Goal: Transaction & Acquisition: Purchase product/service

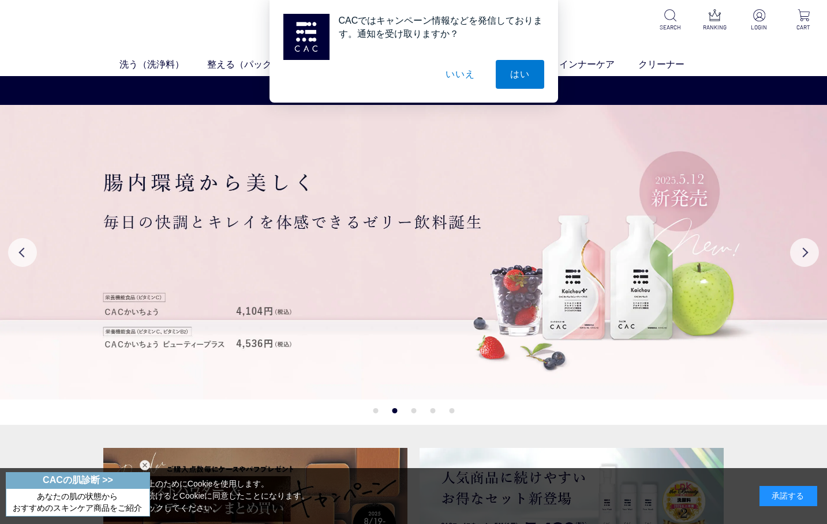
click at [168, 19] on div "CACではキャンペーン情報などを発信しております。通知を受け取りますか？ はい いいえ" at bounding box center [413, 51] width 827 height 103
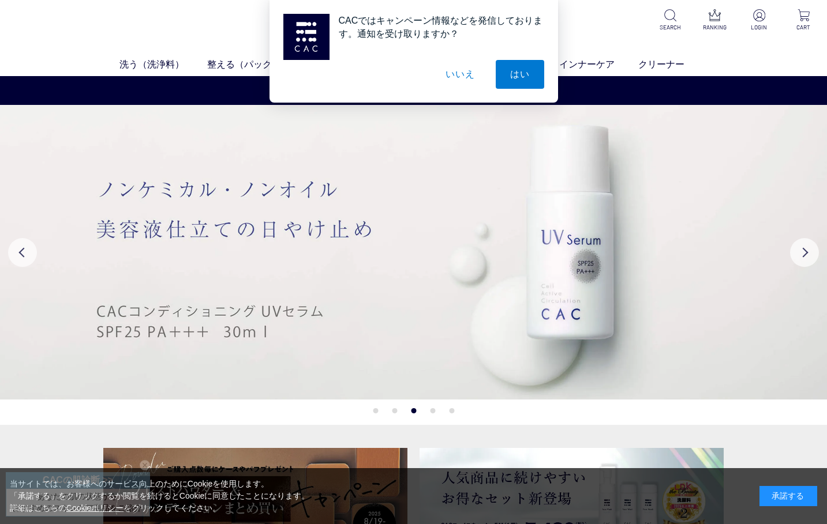
click at [457, 70] on button "いいえ" at bounding box center [460, 74] width 58 height 29
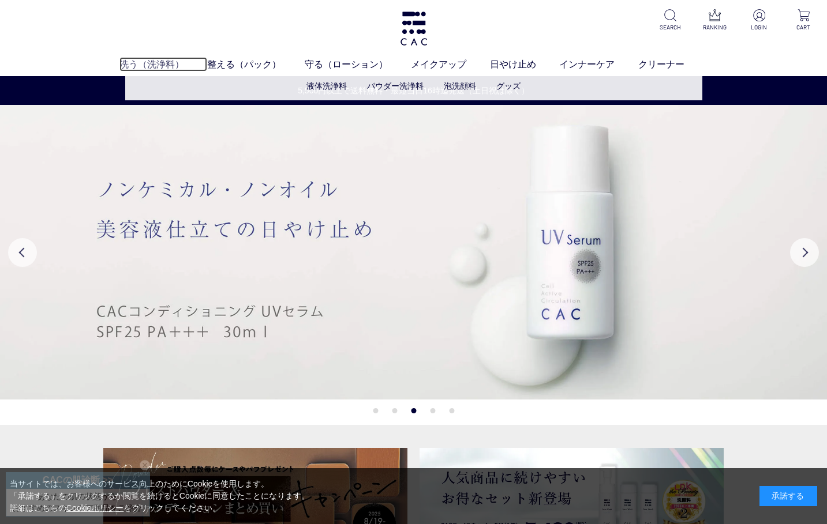
click at [149, 62] on link "洗う（洗浄料）" at bounding box center [163, 64] width 88 height 14
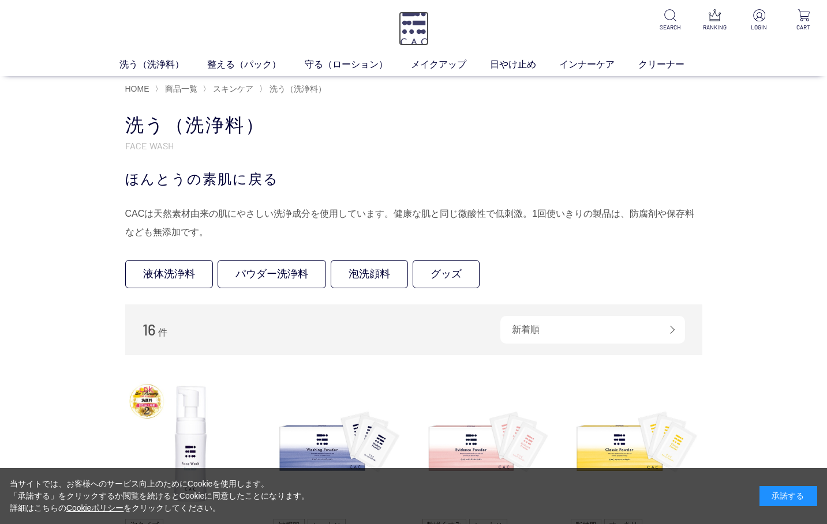
click at [416, 32] on img at bounding box center [414, 29] width 30 height 34
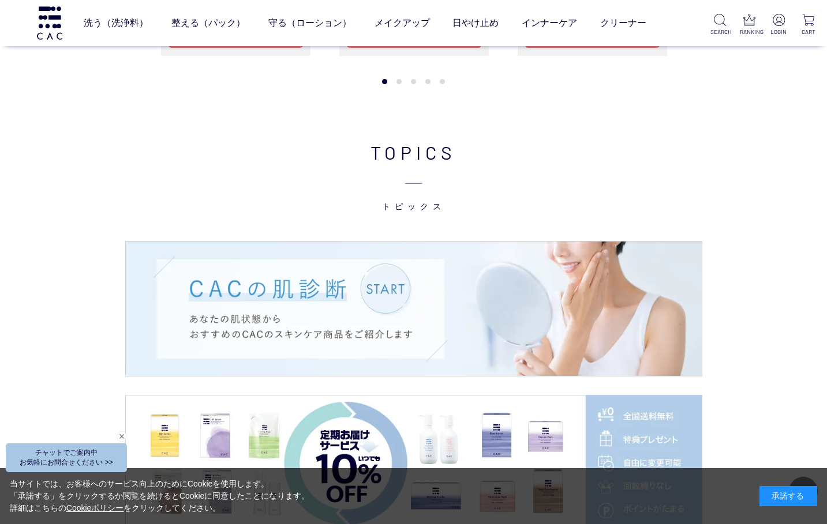
scroll to position [1327, 0]
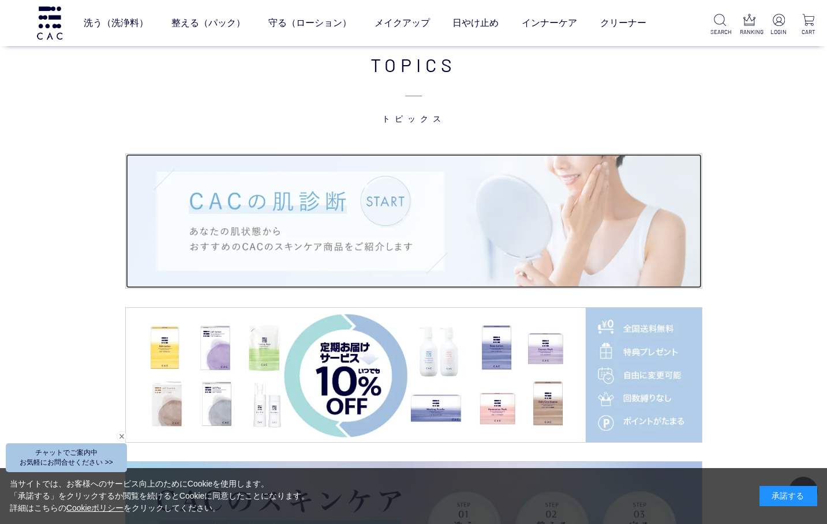
click at [374, 228] on img at bounding box center [414, 221] width 576 height 134
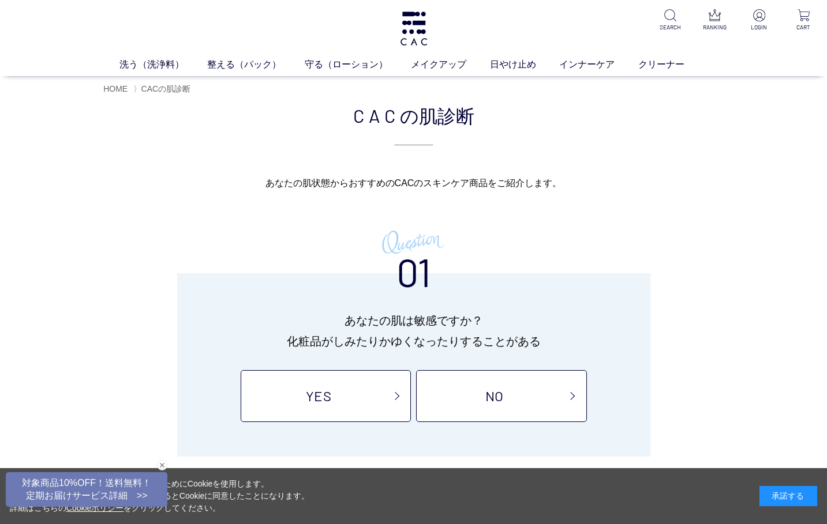
scroll to position [58, 0]
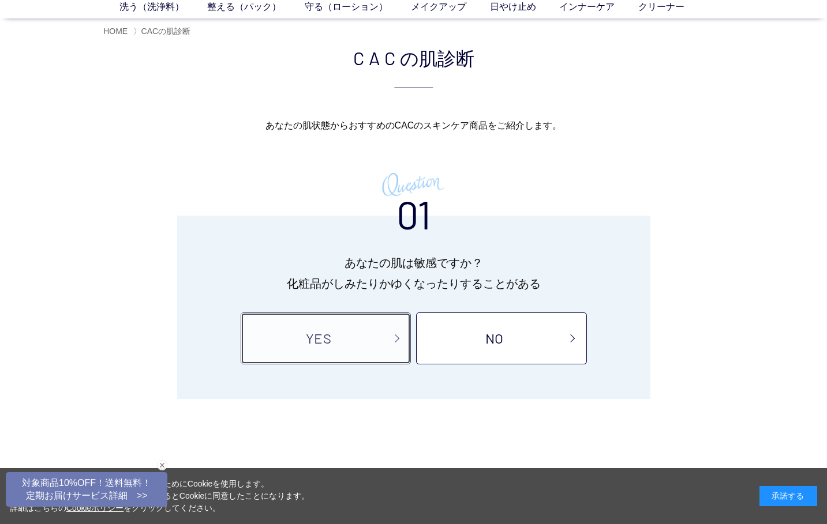
click at [326, 346] on link "YES" at bounding box center [326, 339] width 170 height 52
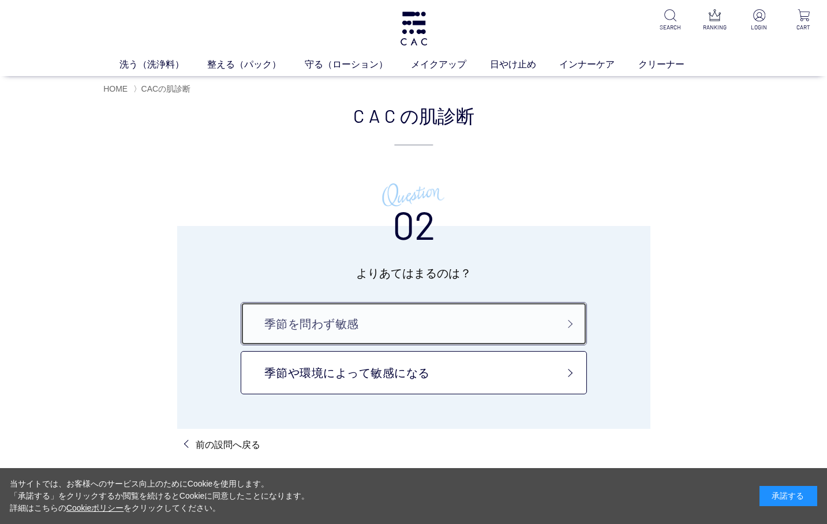
click at [307, 323] on link "季節を問わず敏感" at bounding box center [414, 323] width 346 height 43
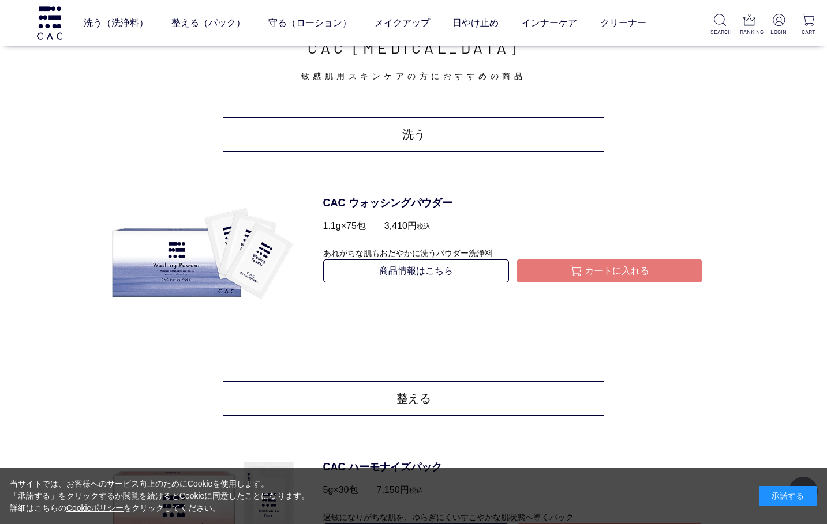
scroll to position [461, 0]
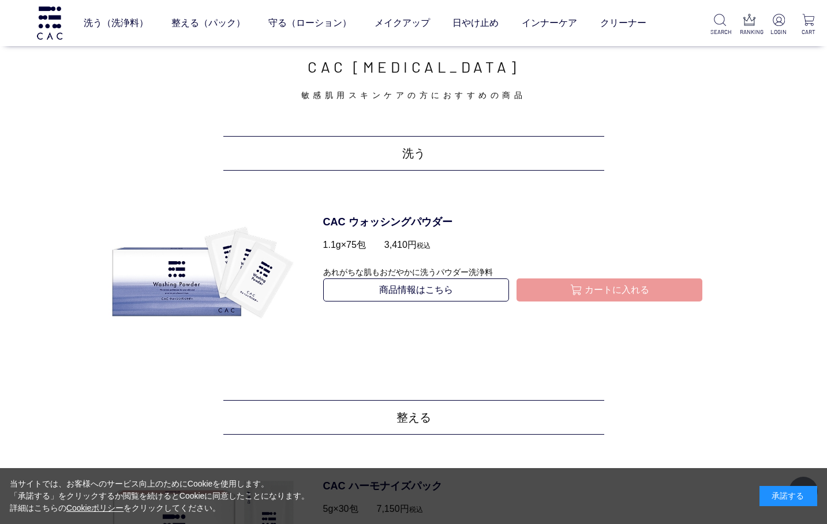
click at [603, 291] on button "カートに入れる" at bounding box center [609, 290] width 186 height 23
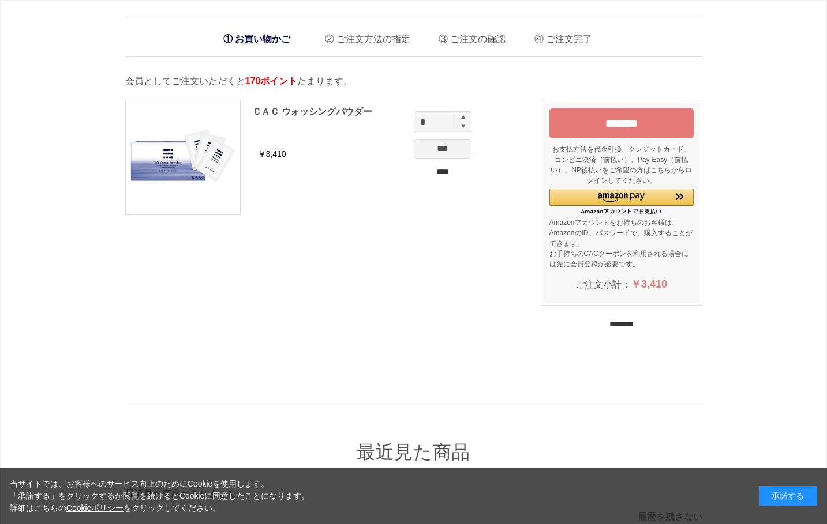
click at [633, 322] on input "********" at bounding box center [621, 324] width 24 height 11
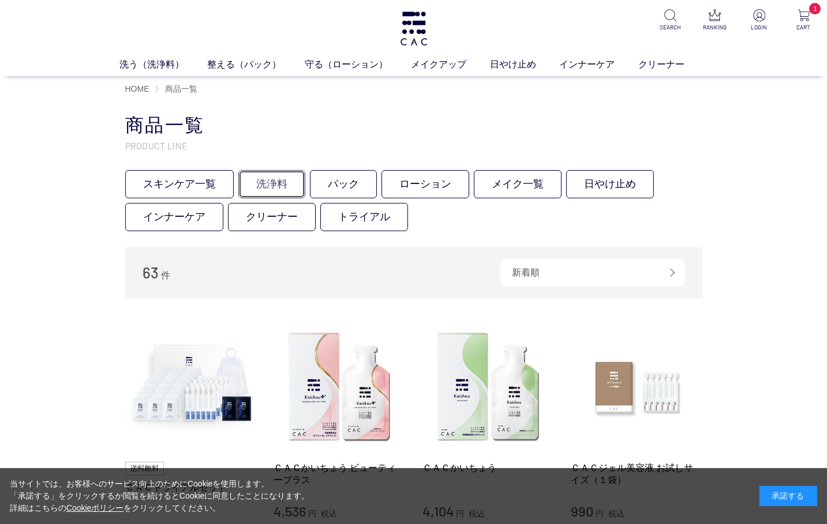
click at [271, 181] on link "洗浄料" at bounding box center [271, 184] width 67 height 28
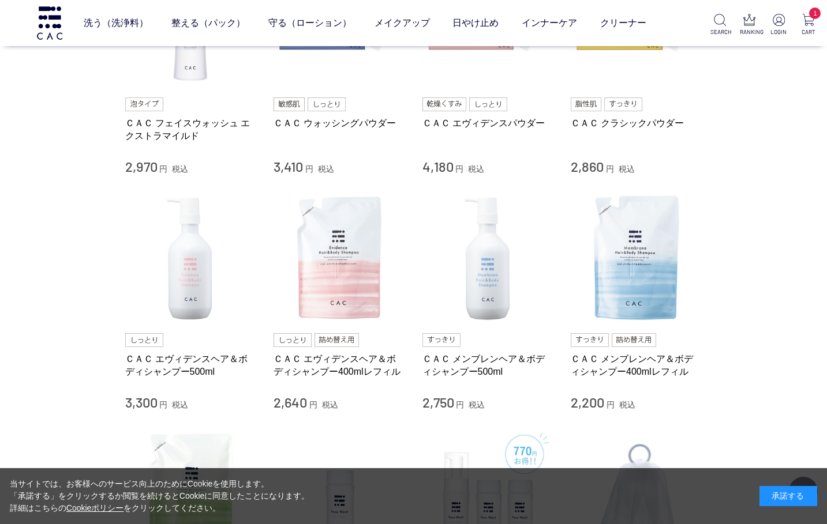
scroll to position [346, 0]
click at [187, 268] on img at bounding box center [191, 259] width 132 height 132
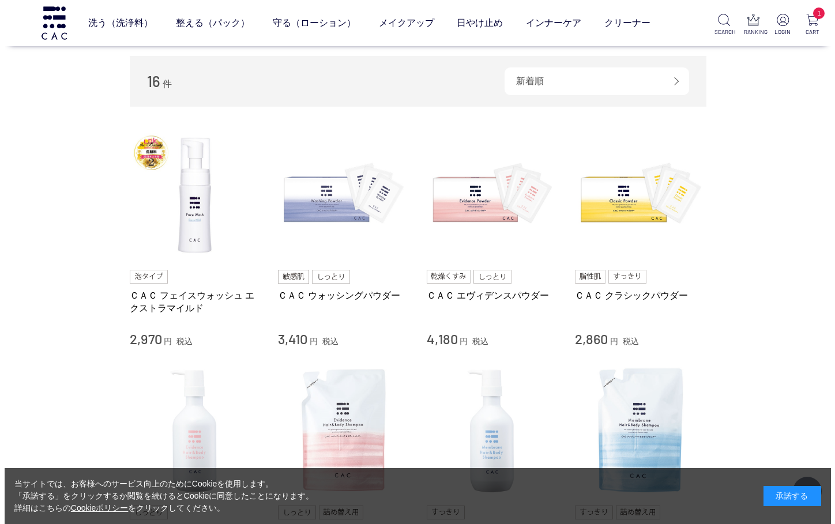
scroll to position [0, 0]
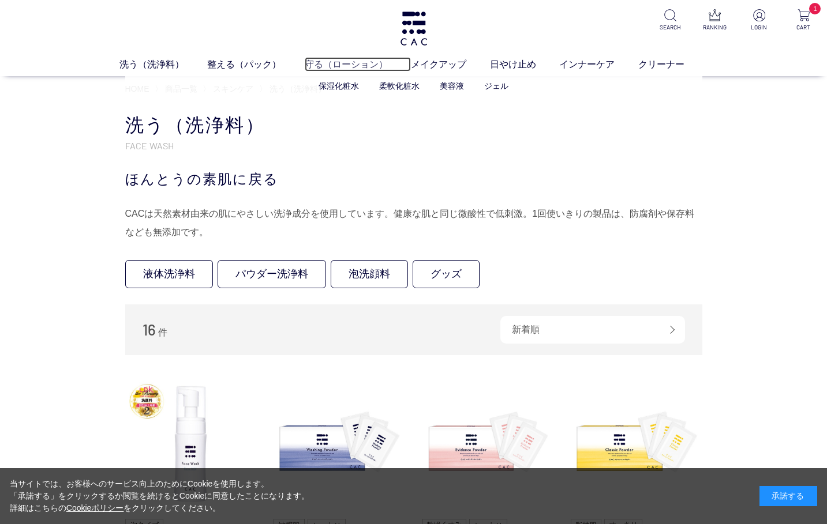
click at [335, 65] on link "守る（ローション）" at bounding box center [358, 64] width 106 height 14
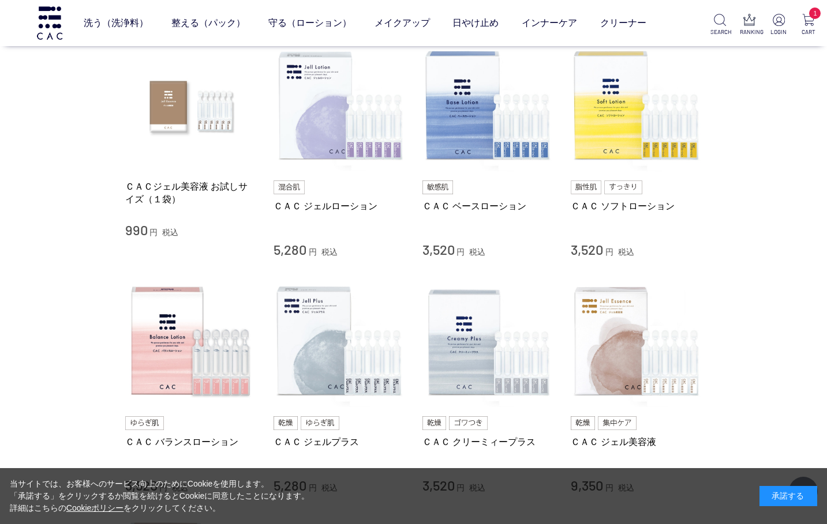
scroll to position [231, 0]
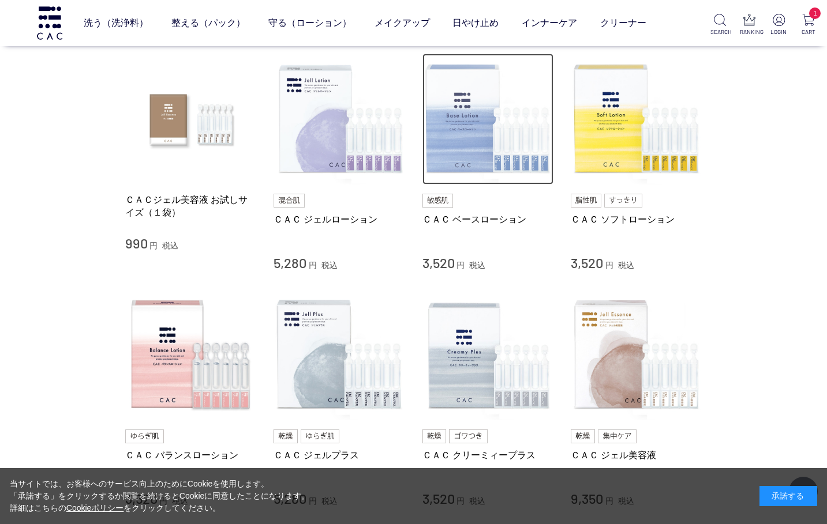
click at [460, 137] on img at bounding box center [488, 120] width 132 height 132
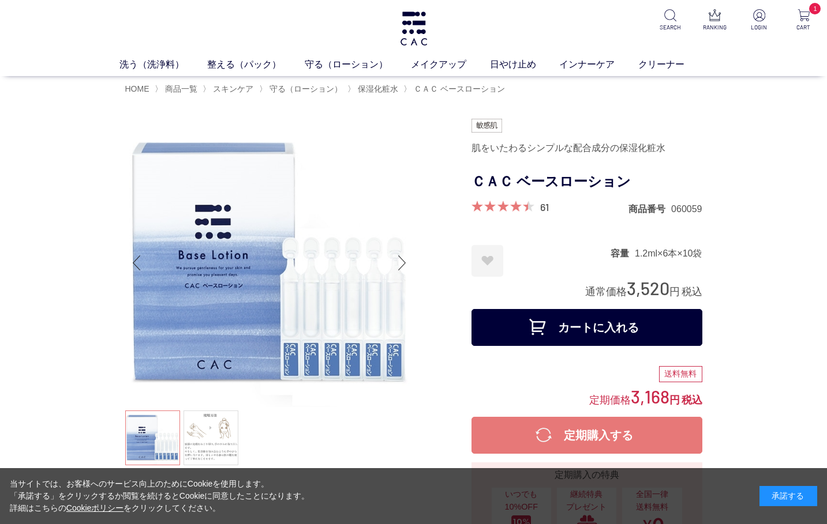
click at [596, 325] on button "カートに入れる" at bounding box center [586, 327] width 231 height 37
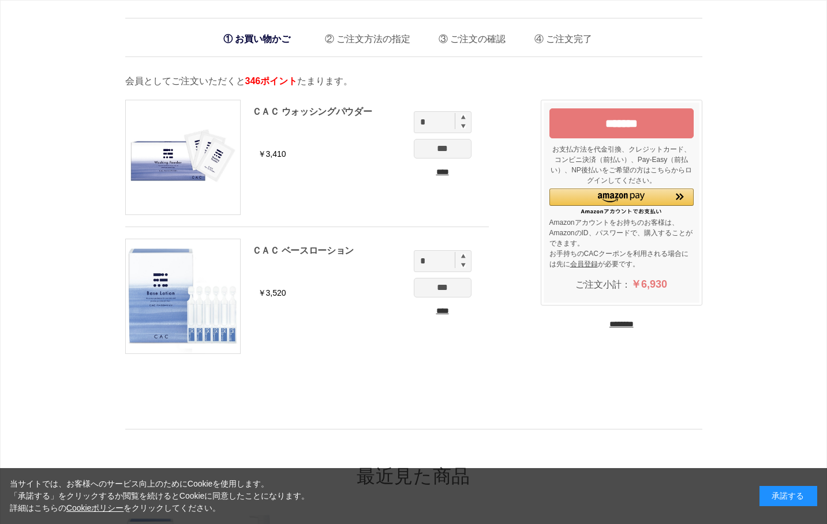
click at [624, 324] on input "********" at bounding box center [621, 324] width 24 height 11
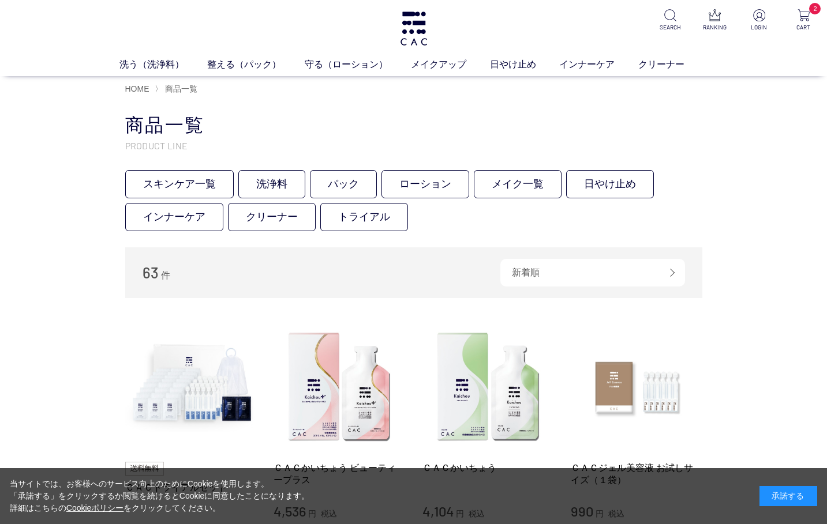
click at [351, 57] on div "洗う（洗浄料） 液体洗浄料 パウダー洗浄料 泡洗顔料 グッズ 整える（パック） フェイスパック ヘアパック 守る（ローション） 保湿化粧水 柔軟化粧水 美容液…" at bounding box center [413, 38] width 827 height 76
click at [342, 63] on link "守る（ローション）" at bounding box center [358, 64] width 106 height 14
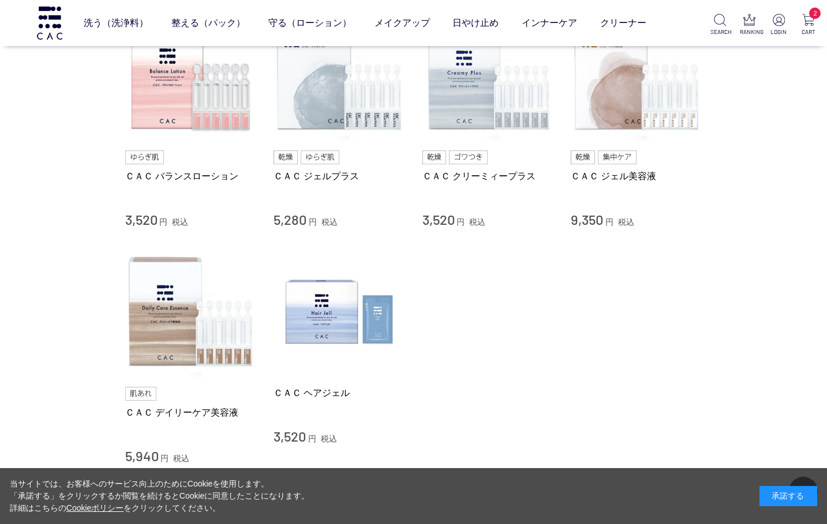
scroll to position [577, 0]
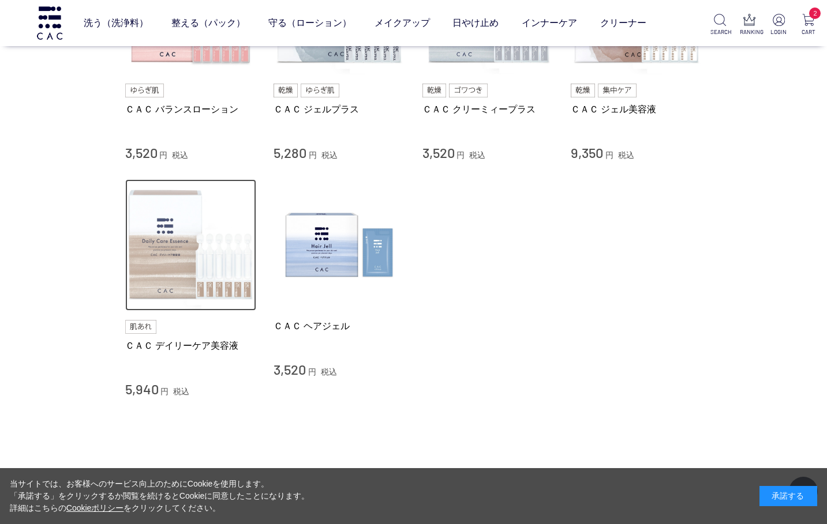
click at [152, 246] on img at bounding box center [191, 245] width 132 height 132
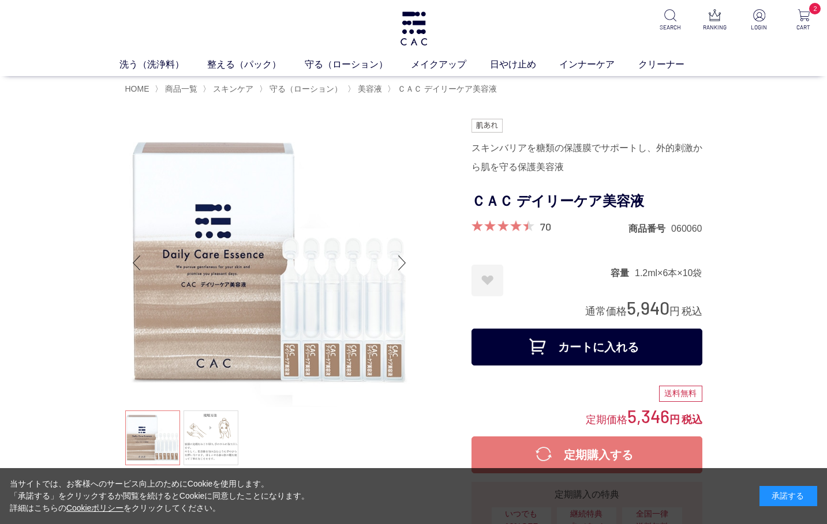
click at [586, 351] on button "カートに入れる" at bounding box center [586, 347] width 231 height 37
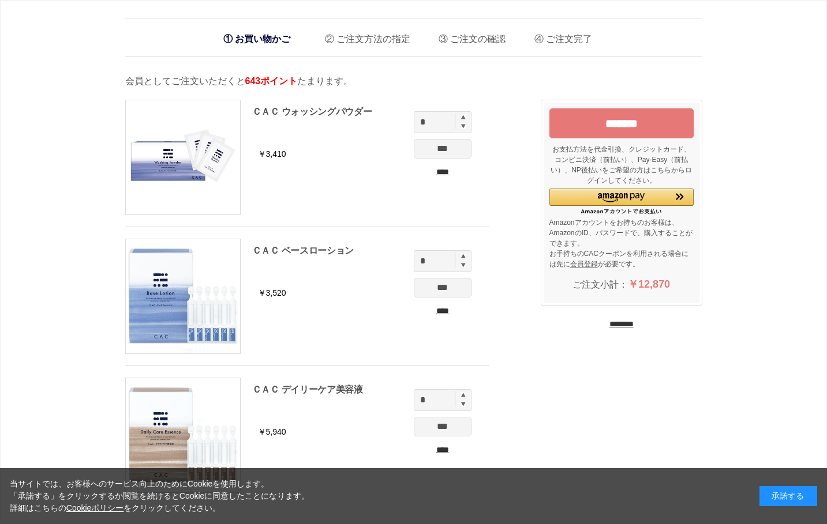
click at [618, 322] on input "********" at bounding box center [621, 324] width 24 height 11
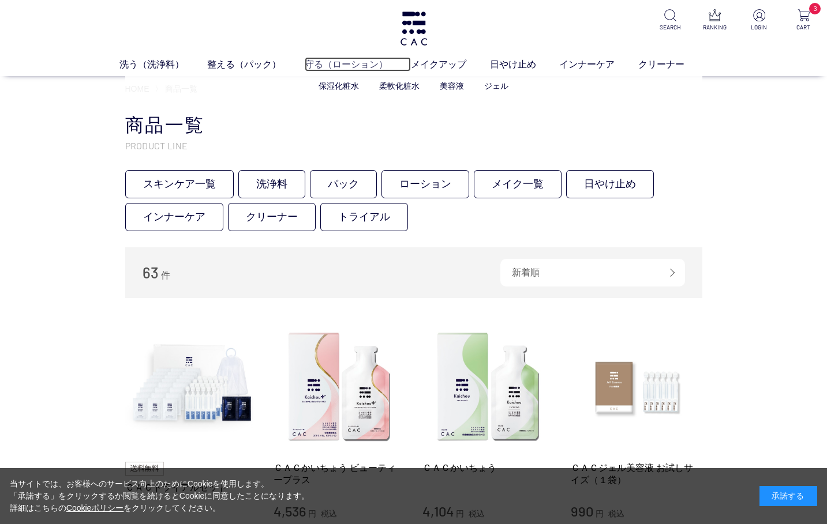
click at [340, 61] on link "守る（ローション）" at bounding box center [358, 64] width 106 height 14
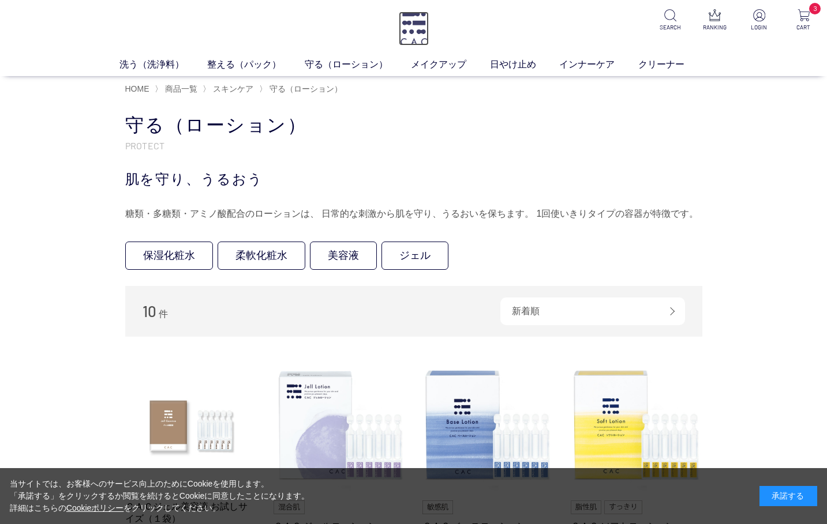
click at [416, 25] on img at bounding box center [414, 29] width 30 height 34
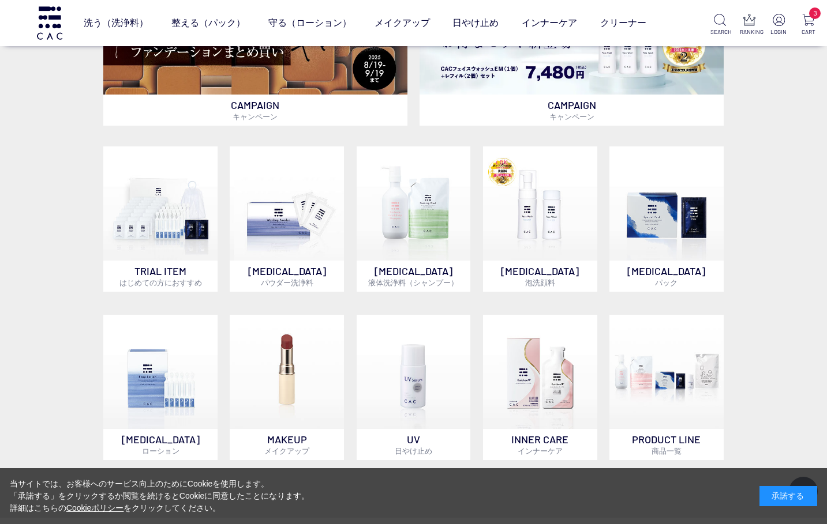
scroll to position [404, 0]
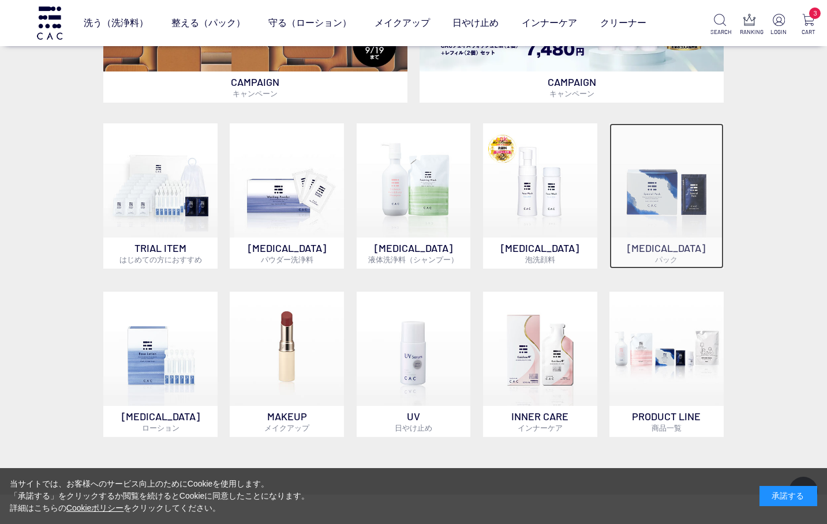
click at [684, 183] on img at bounding box center [666, 180] width 114 height 114
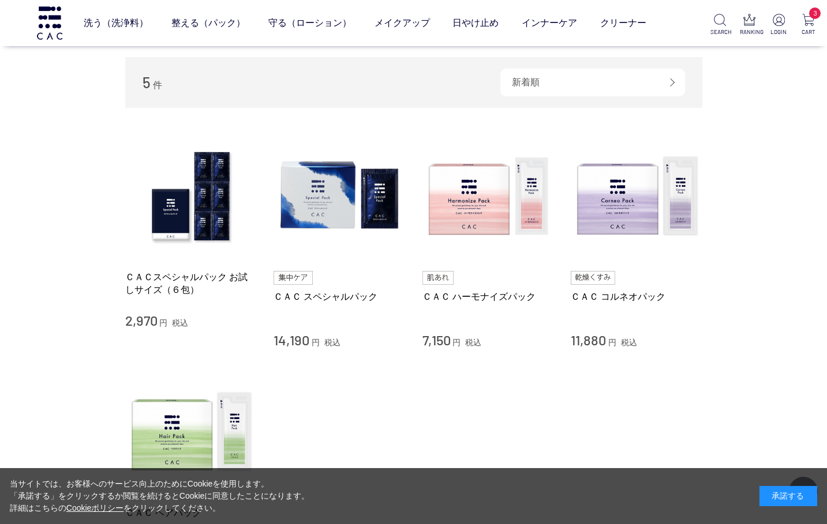
scroll to position [115, 0]
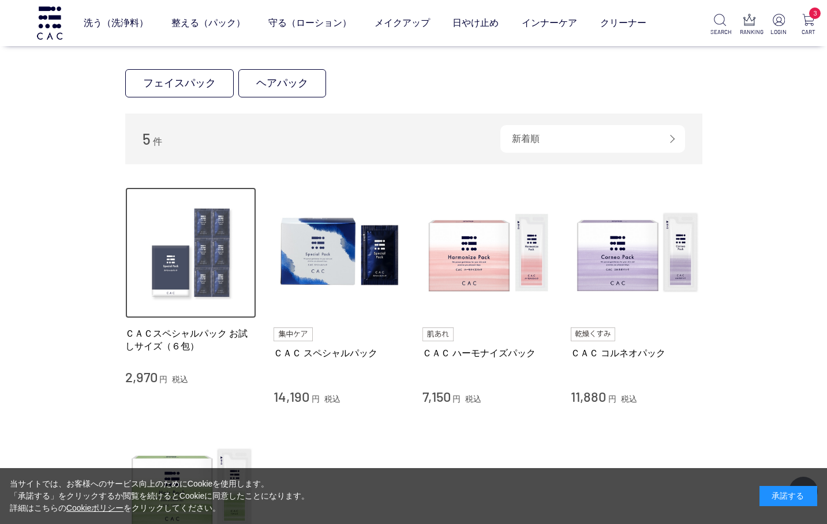
click at [200, 262] on img at bounding box center [191, 253] width 132 height 132
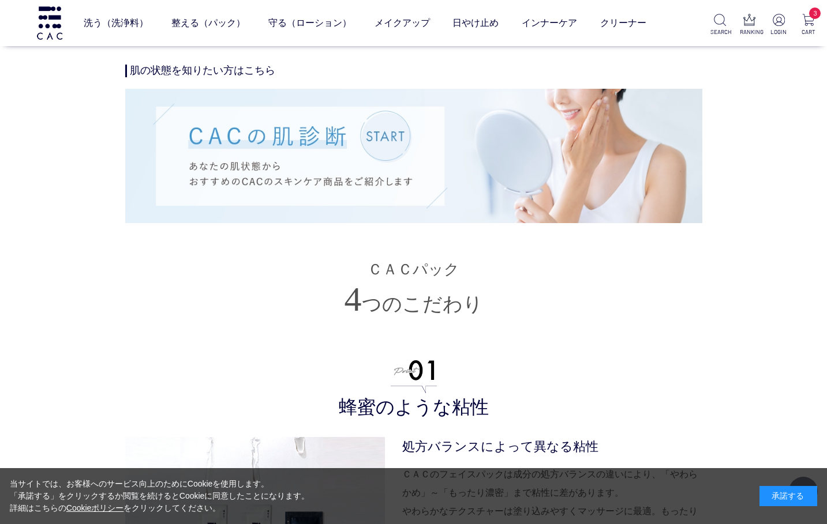
scroll to position [2019, 0]
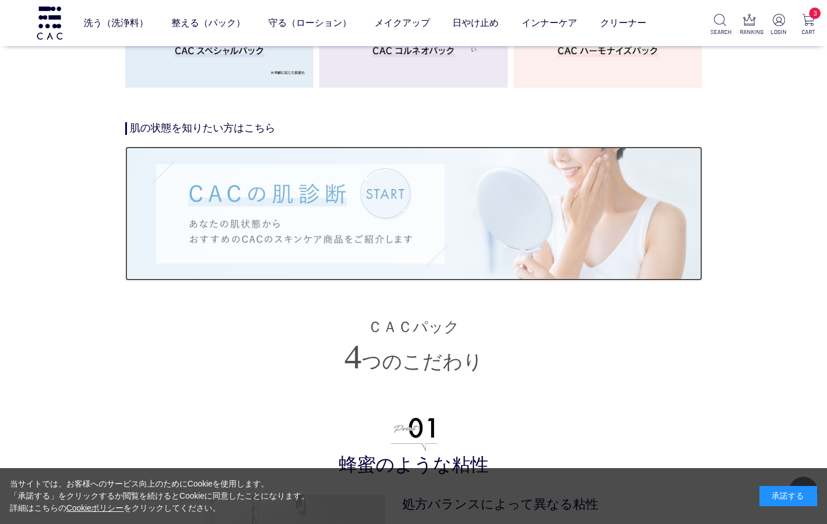
click at [399, 228] on img at bounding box center [413, 214] width 577 height 134
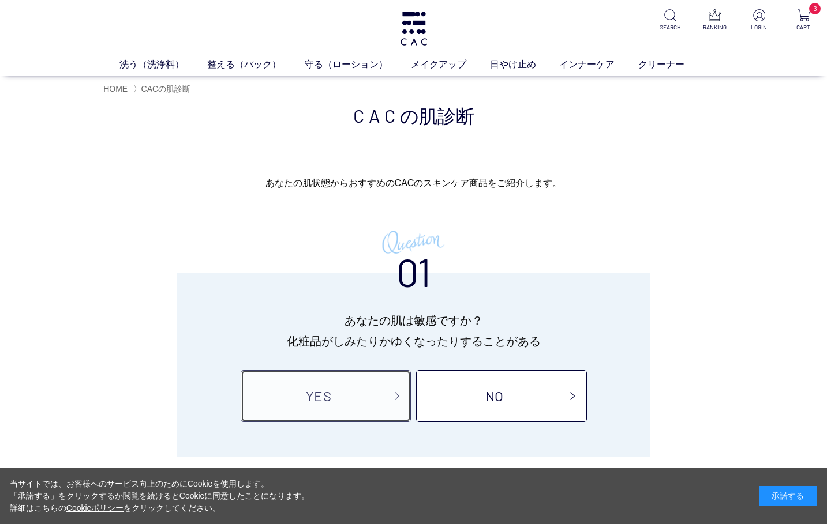
click at [331, 396] on link "YES" at bounding box center [326, 396] width 170 height 52
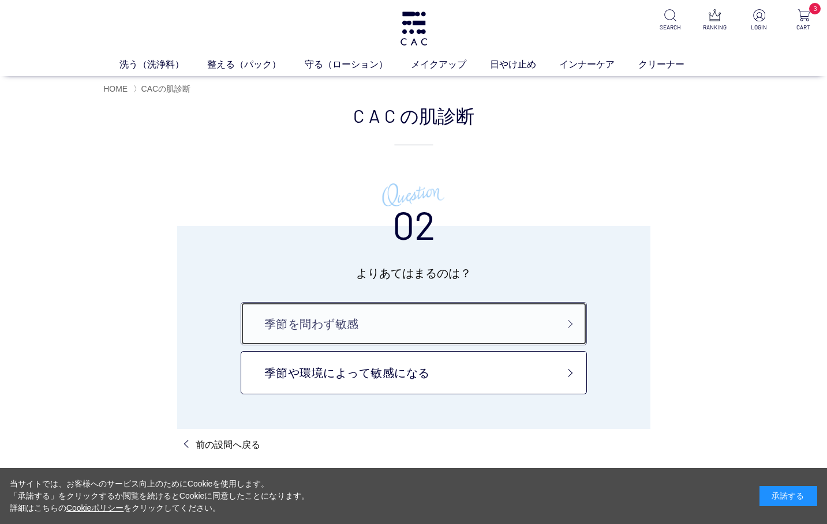
click at [284, 326] on link "季節を問わず敏感" at bounding box center [414, 323] width 346 height 43
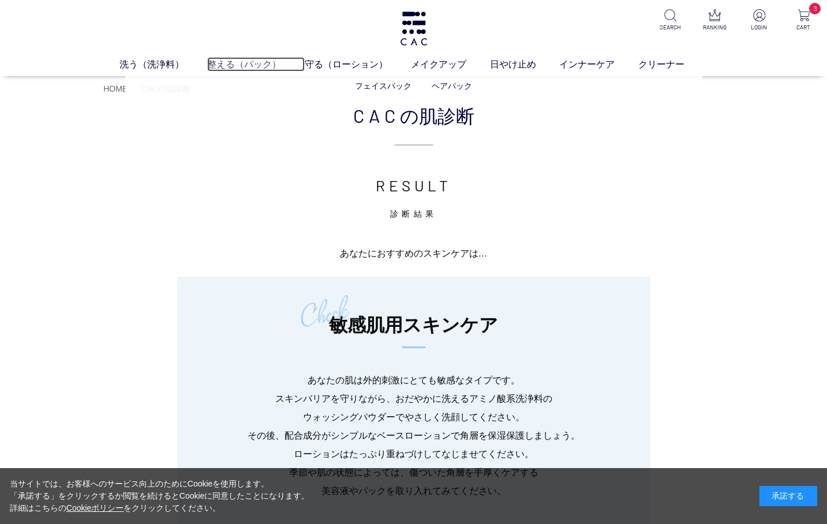
click at [239, 63] on link "整える（パック）" at bounding box center [255, 64] width 97 height 14
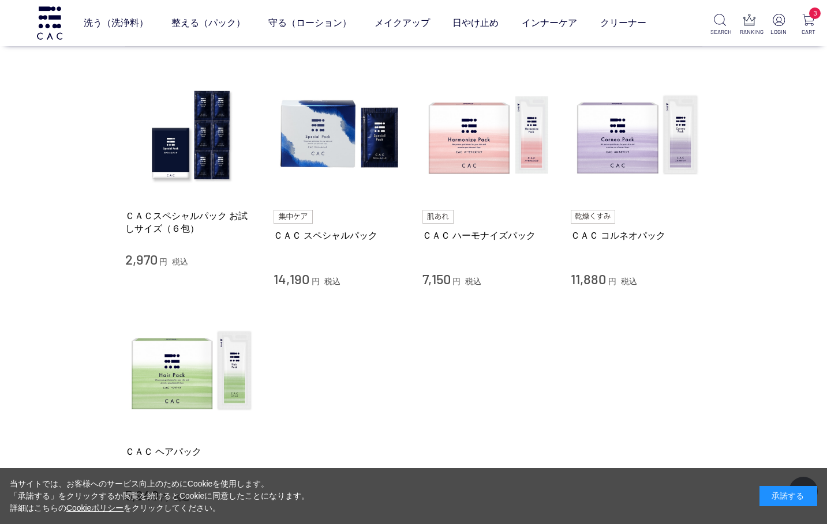
scroll to position [288, 0]
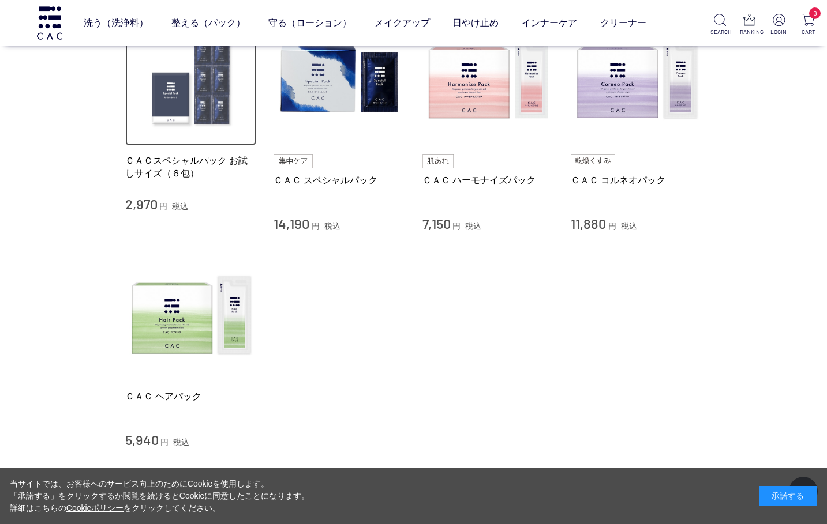
click at [190, 127] on img at bounding box center [191, 80] width 132 height 132
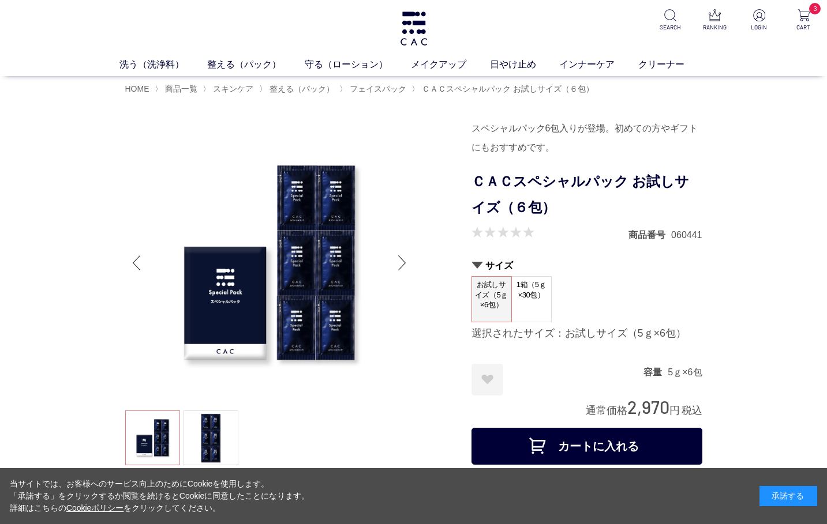
click at [606, 451] on button "カートに入れる" at bounding box center [586, 446] width 231 height 37
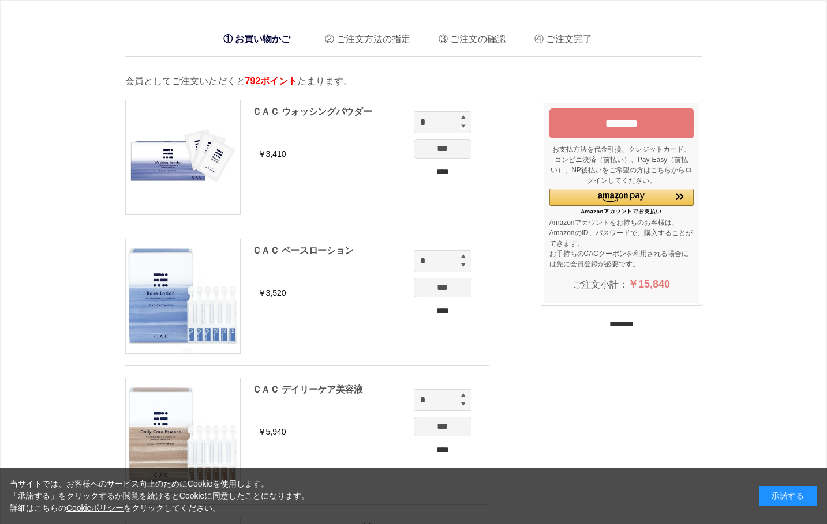
click at [632, 121] on input "*******" at bounding box center [621, 123] width 144 height 30
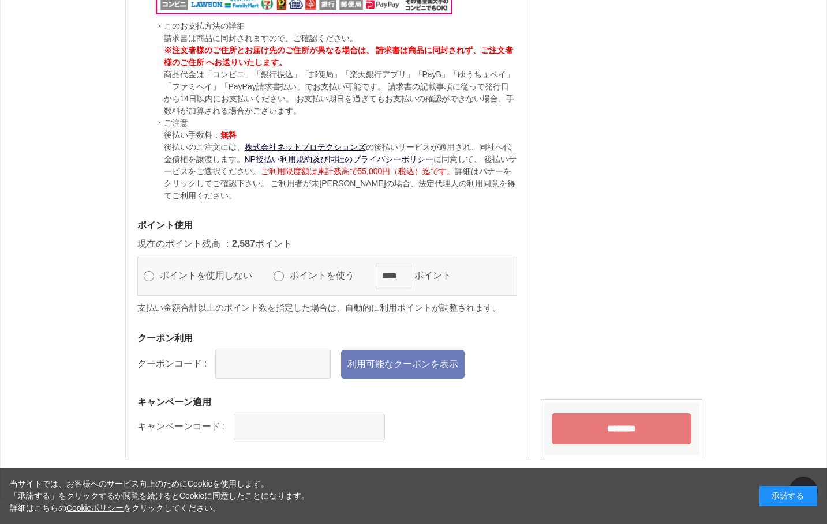
scroll to position [1269, 0]
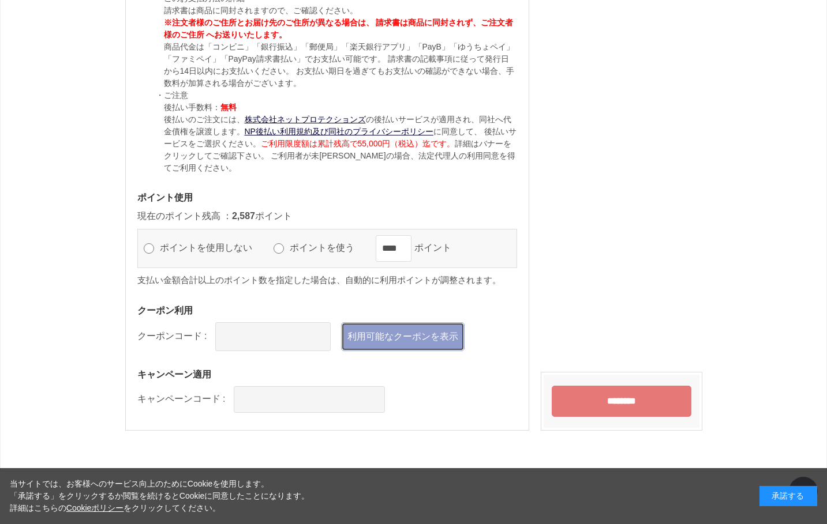
click at [415, 341] on link "利用可能なクーポンを表示" at bounding box center [402, 336] width 123 height 29
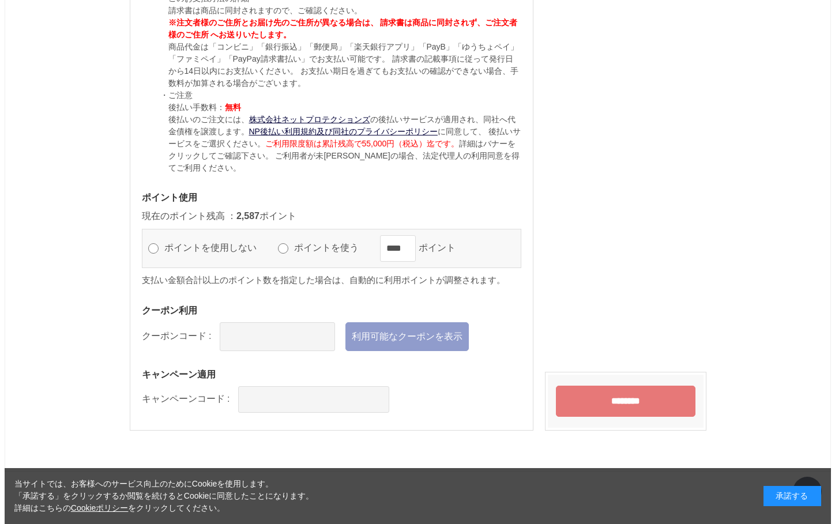
scroll to position [0, 0]
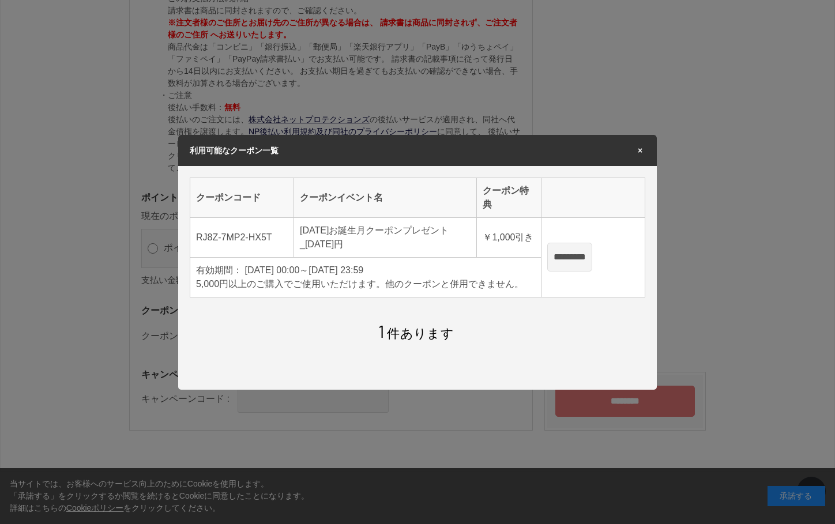
click at [592, 261] on input "*********" at bounding box center [569, 257] width 45 height 29
type input "**********"
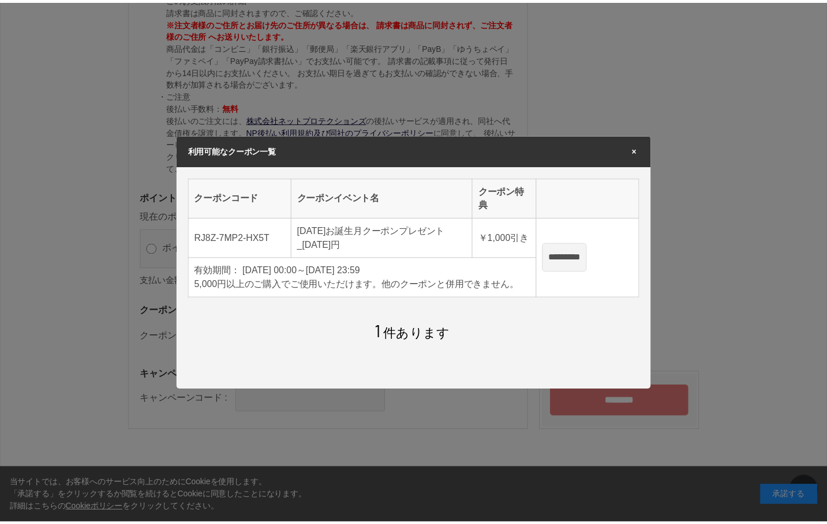
scroll to position [1269, 0]
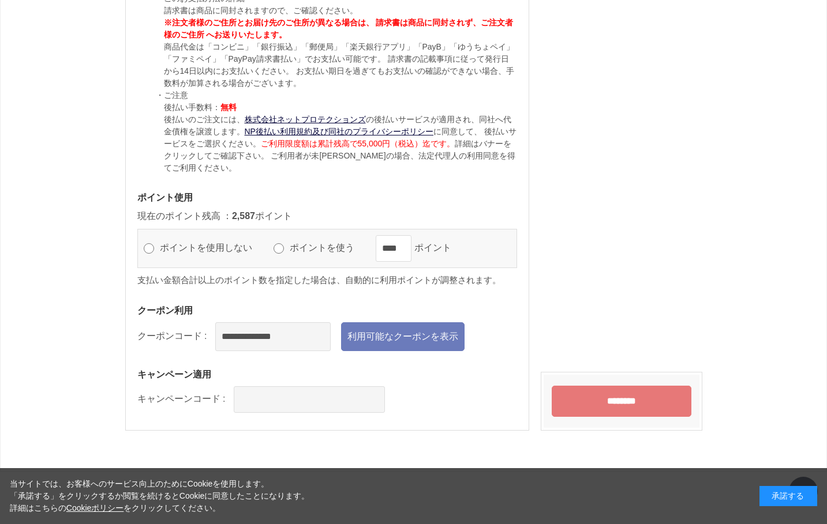
click at [632, 406] on input "********" at bounding box center [621, 401] width 140 height 31
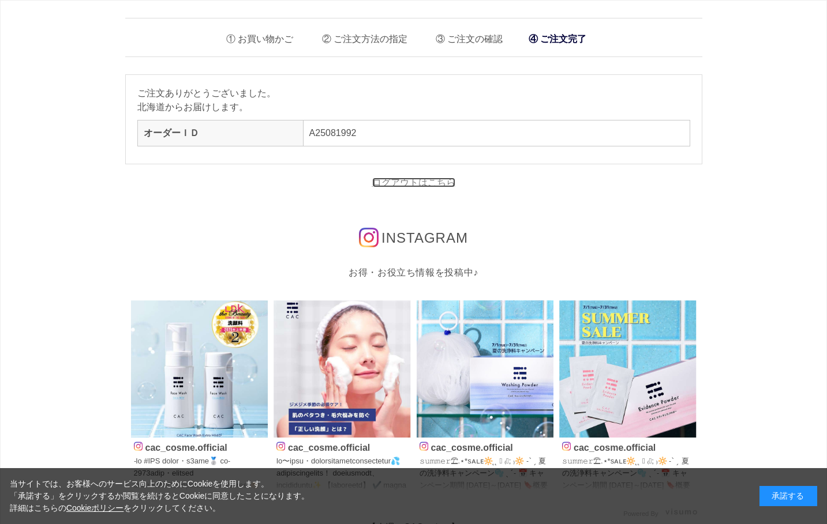
click at [411, 185] on link "ログアウトはこちら" at bounding box center [413, 183] width 83 height 10
